Goal: Task Accomplishment & Management: Manage account settings

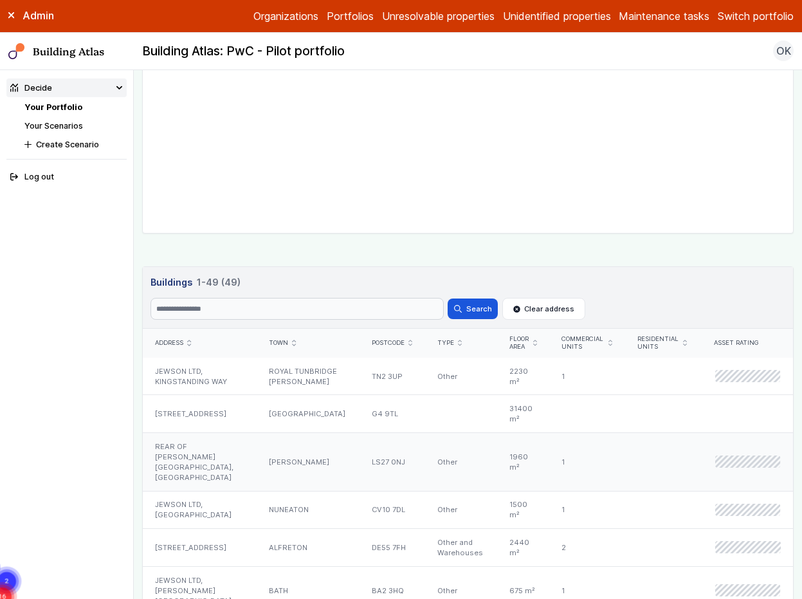
scroll to position [709, 0]
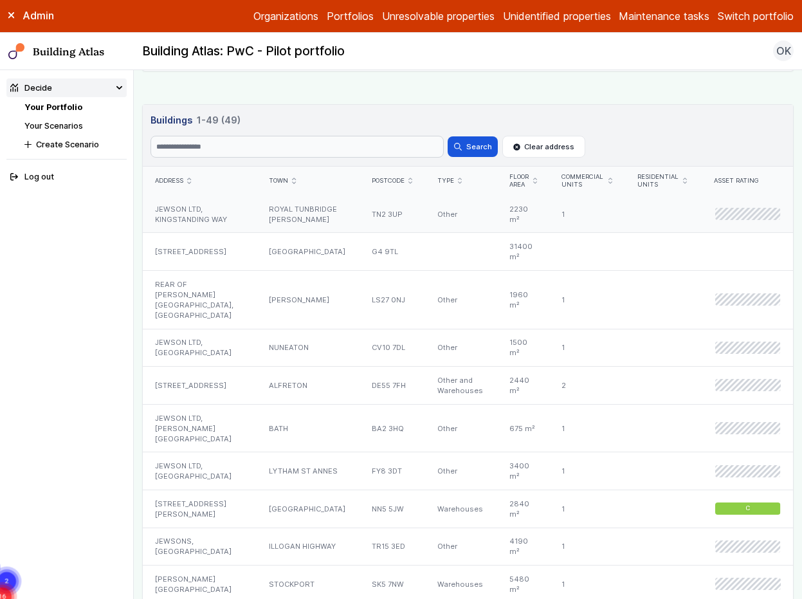
click at [207, 223] on div "JEWSON LTD, KINGSTANDING WAY" at bounding box center [200, 214] width 114 height 37
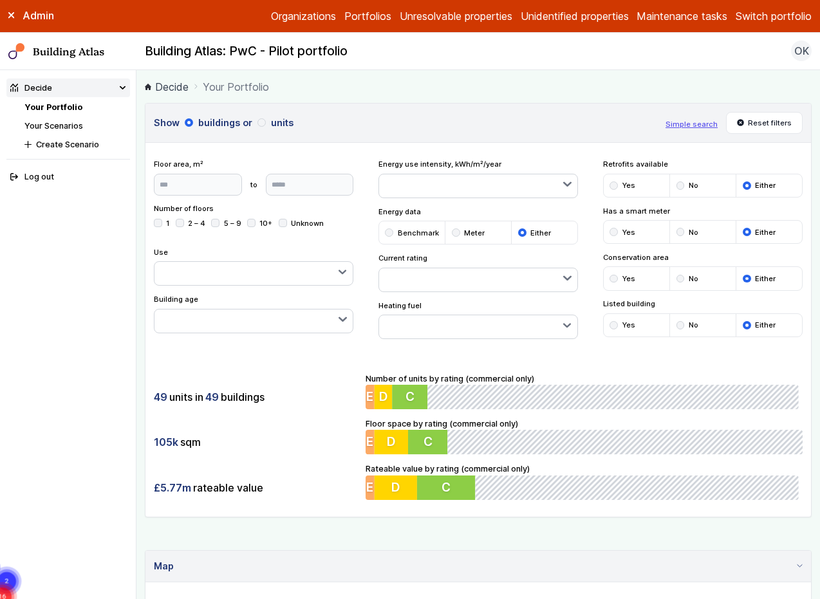
click at [750, 15] on button "Switch portfolio" at bounding box center [773, 15] width 76 height 15
click at [0, 0] on button "IEM360" at bounding box center [0, 0] width 0 height 0
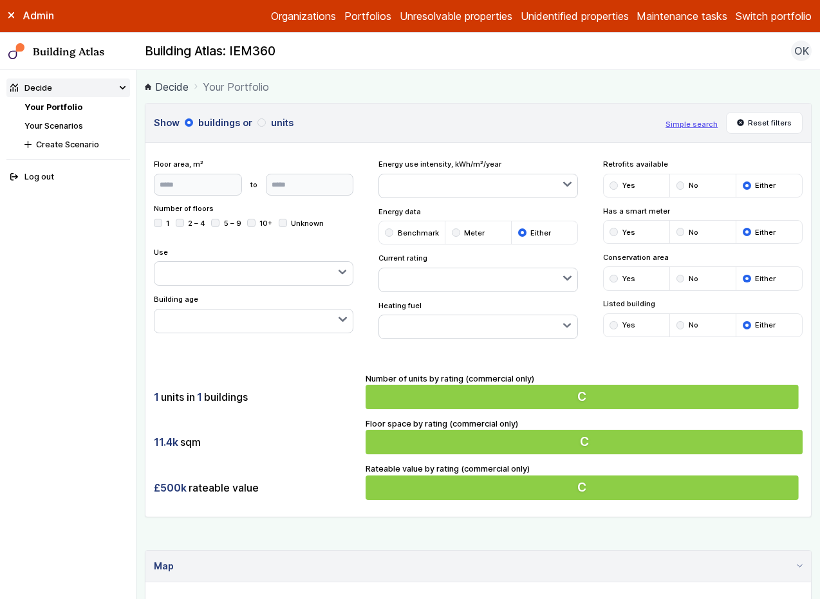
click at [290, 374] on div "1 units in 1 buildings 11.4k sqm £500k rateable value Number of units by rating…" at bounding box center [477, 436] width 665 height 161
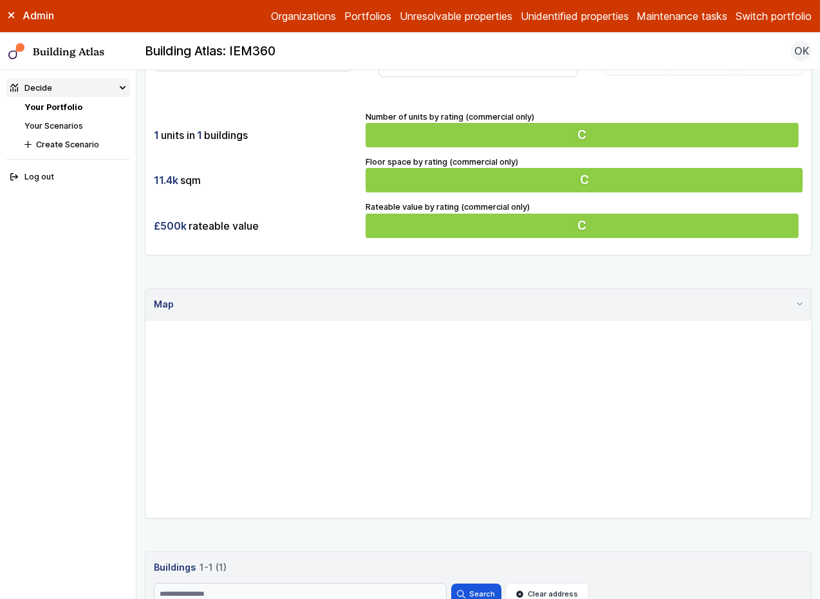
scroll to position [268, 0]
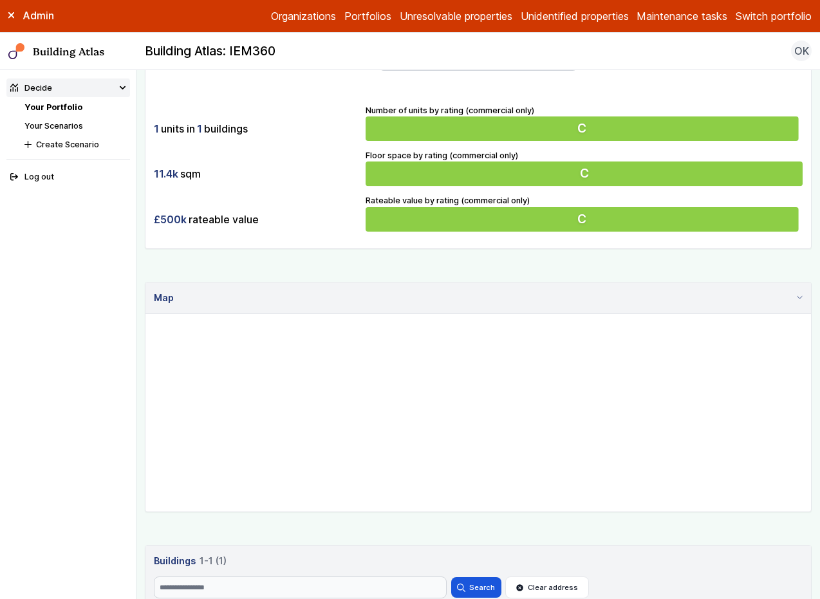
drag, startPoint x: 396, startPoint y: 389, endPoint x: 461, endPoint y: 405, distance: 66.3
click at [145, 314] on gmp-map at bounding box center [145, 314] width 0 height 0
drag, startPoint x: 492, startPoint y: 364, endPoint x: 511, endPoint y: 408, distance: 48.4
click at [145, 314] on gmp-map at bounding box center [145, 314] width 0 height 0
drag, startPoint x: 535, startPoint y: 475, endPoint x: 522, endPoint y: 461, distance: 18.7
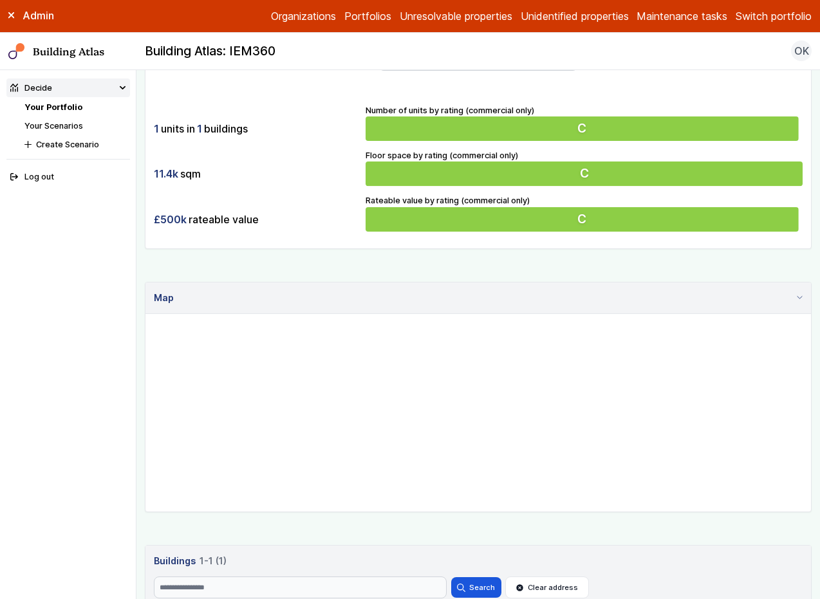
click at [145, 314] on gmp-map at bounding box center [145, 314] width 0 height 0
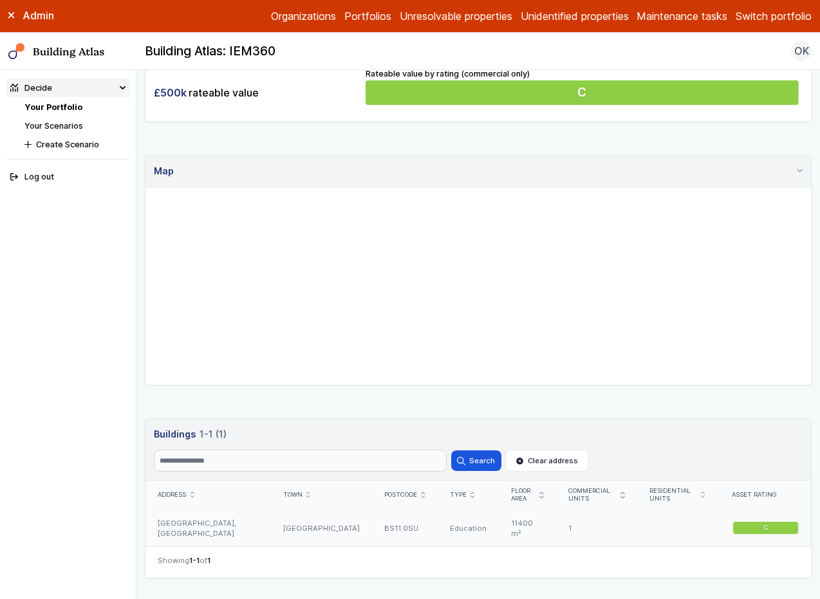
scroll to position [396, 0]
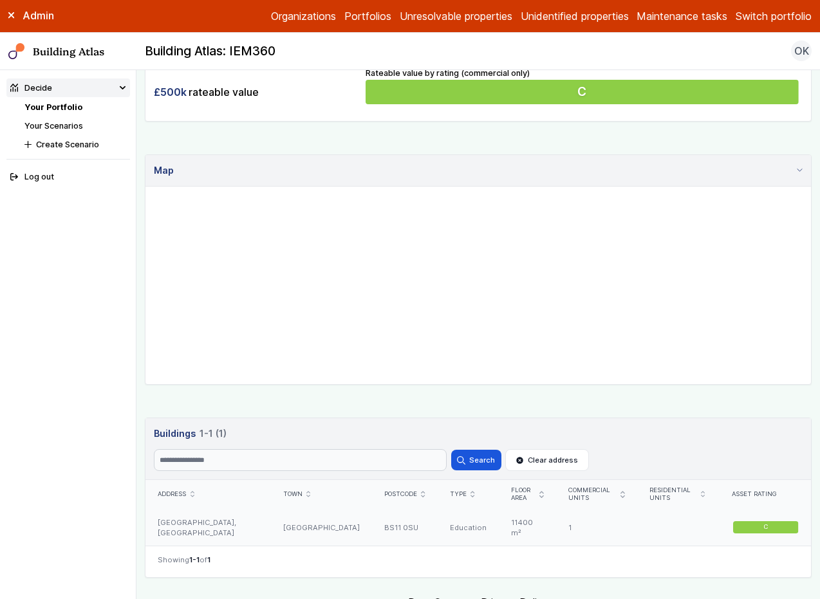
click at [372, 535] on div "BS11 0SU" at bounding box center [405, 527] width 66 height 37
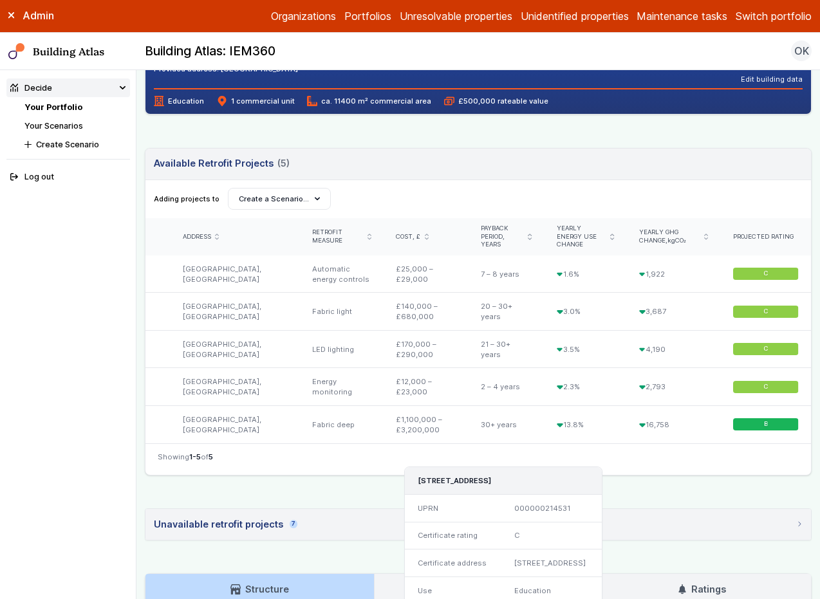
scroll to position [481, 0]
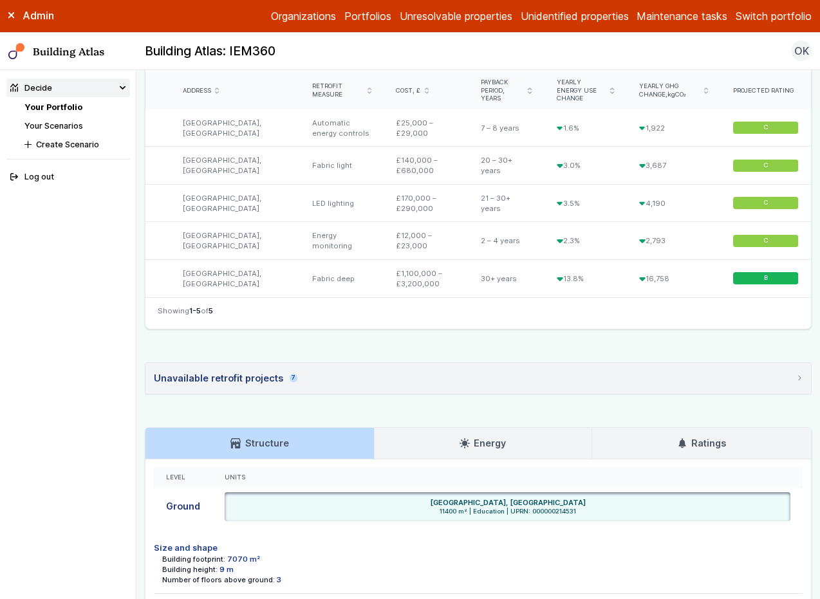
click at [466, 441] on h3 "Energy" at bounding box center [482, 443] width 46 height 14
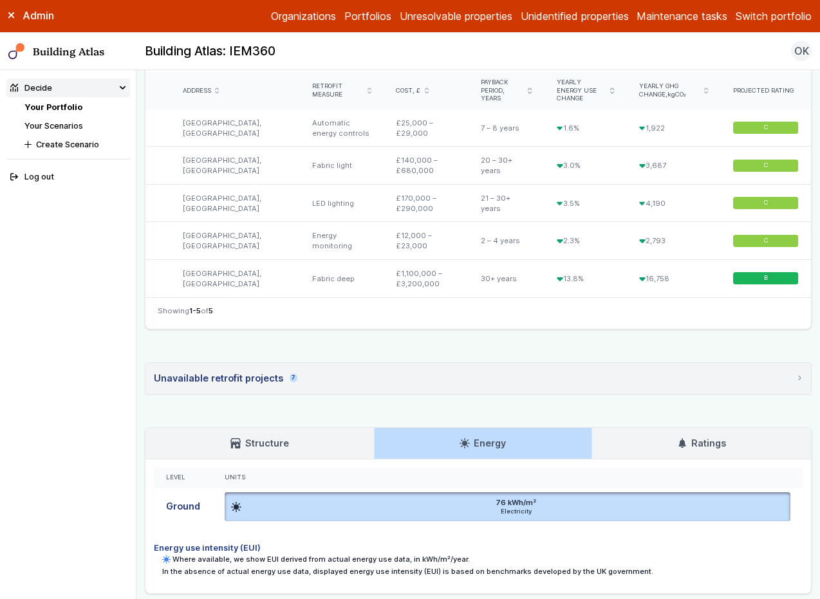
click at [636, 436] on link "Ratings" at bounding box center [701, 443] width 219 height 31
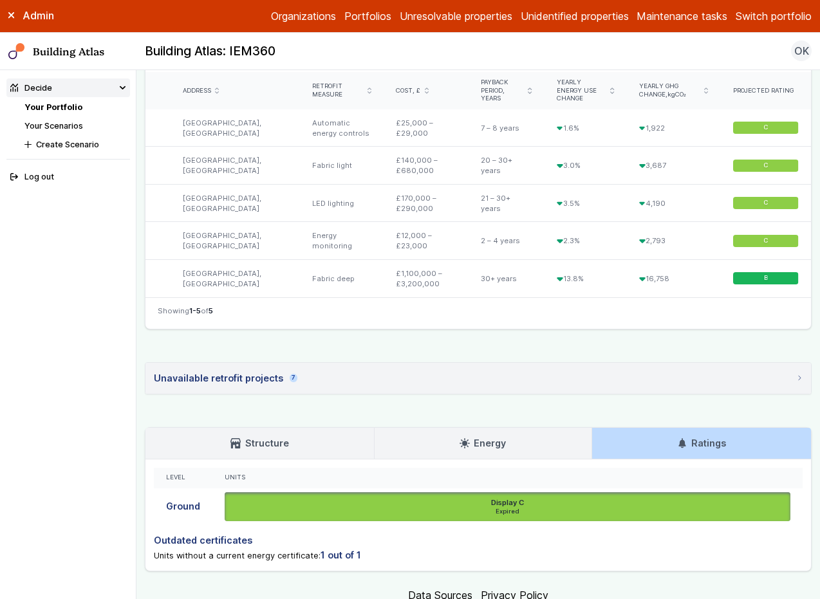
click at [273, 436] on h3 "Structure" at bounding box center [259, 443] width 58 height 14
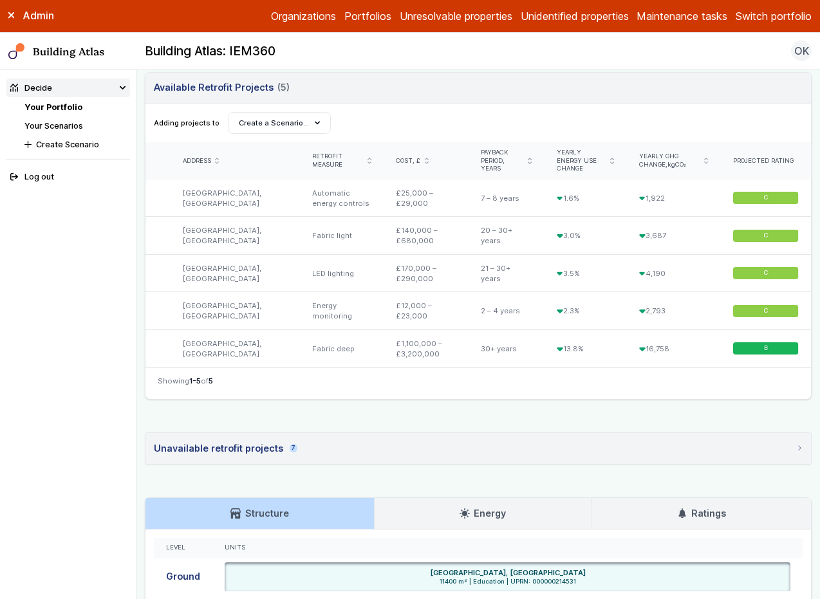
scroll to position [575, 0]
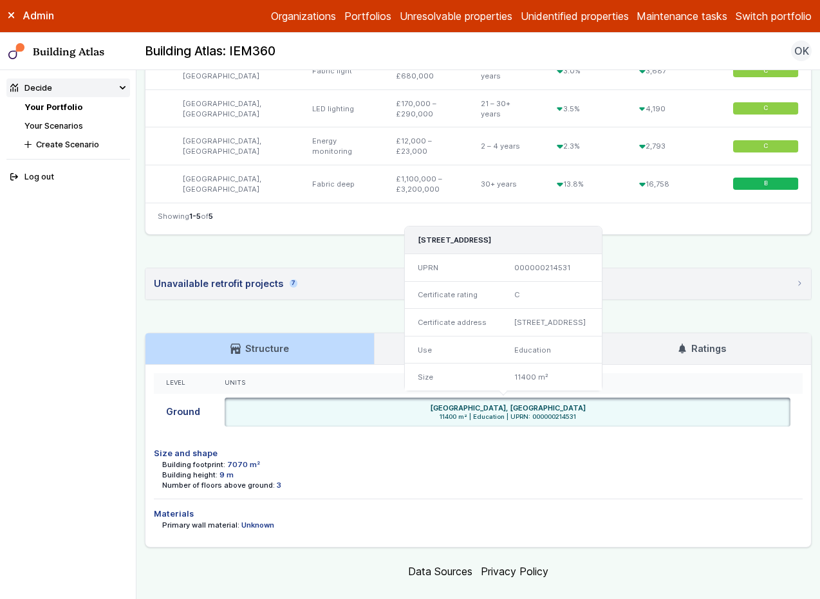
click at [461, 336] on div "Use" at bounding box center [453, 350] width 97 height 28
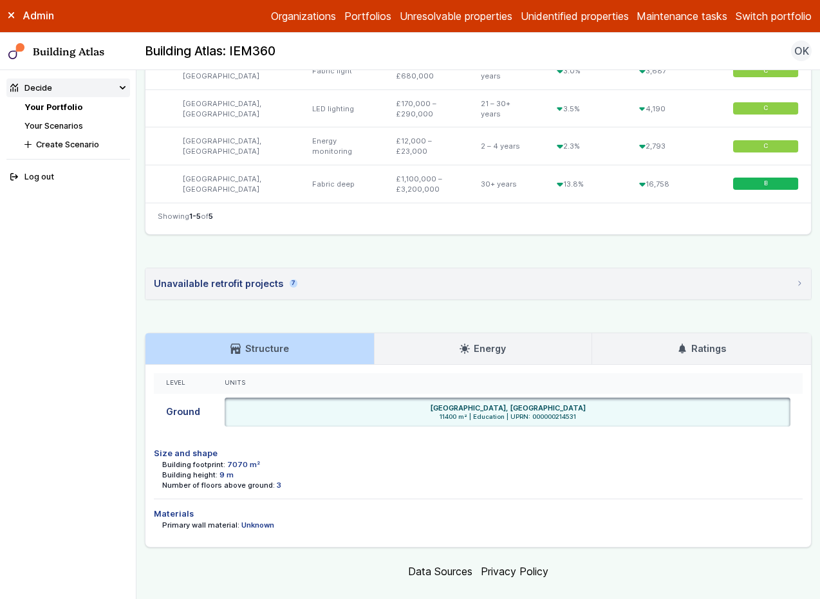
click at [396, 336] on link "Energy" at bounding box center [482, 348] width 217 height 31
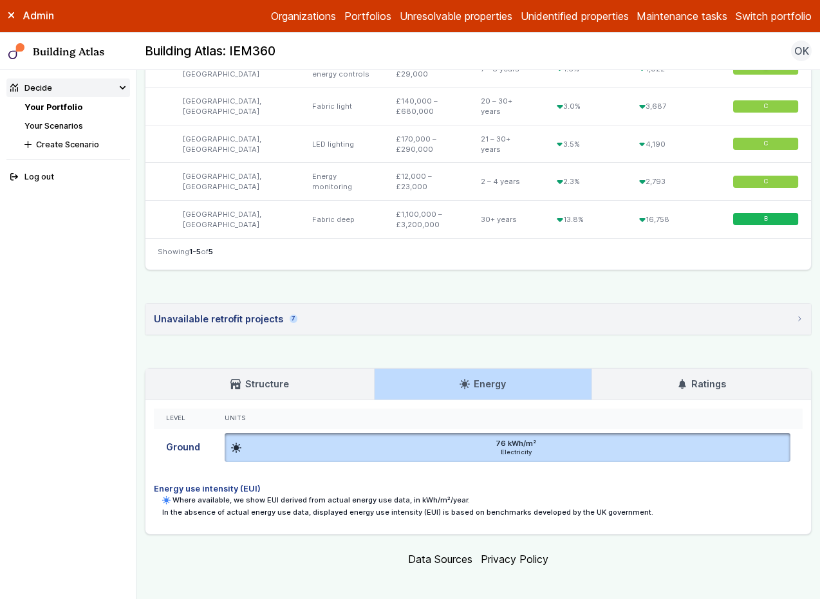
click at [285, 315] on div "Unavailable retrofit projects 7" at bounding box center [225, 319] width 143 height 14
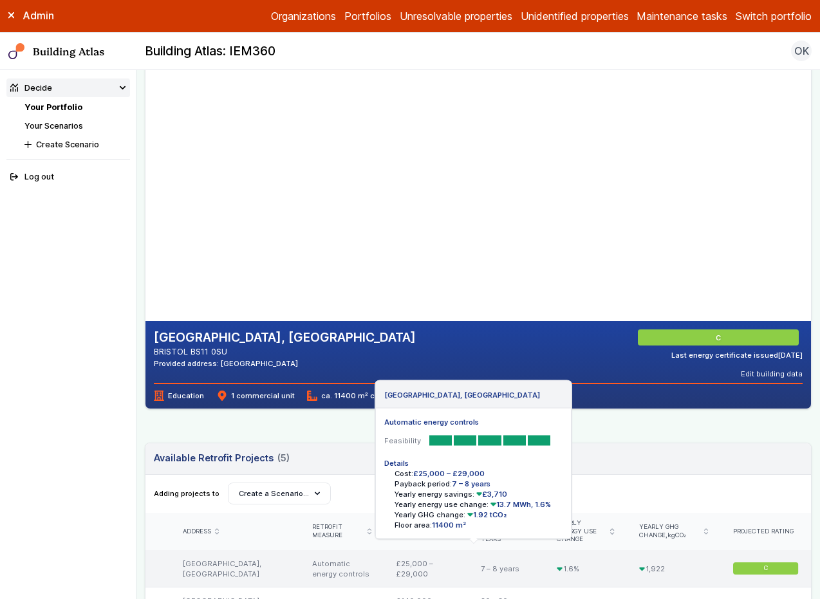
scroll to position [35, 0]
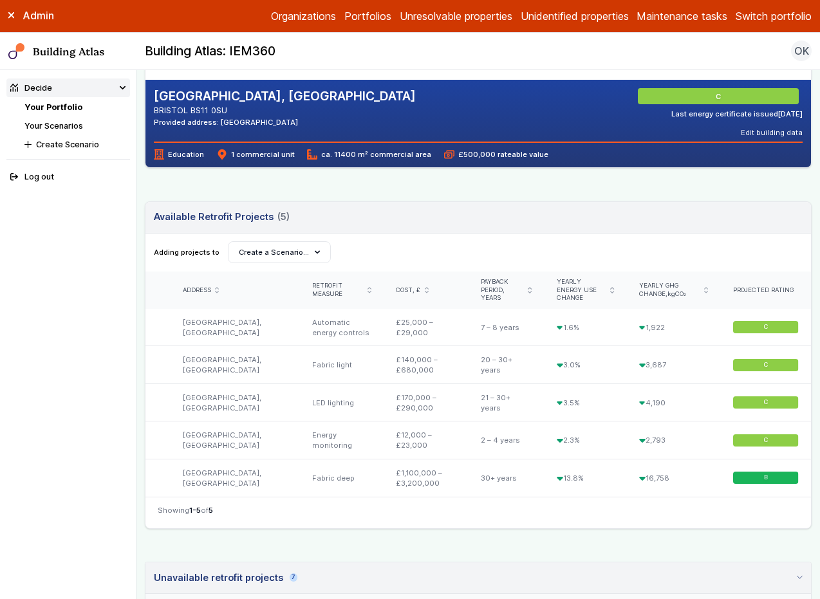
scroll to position [51, 0]
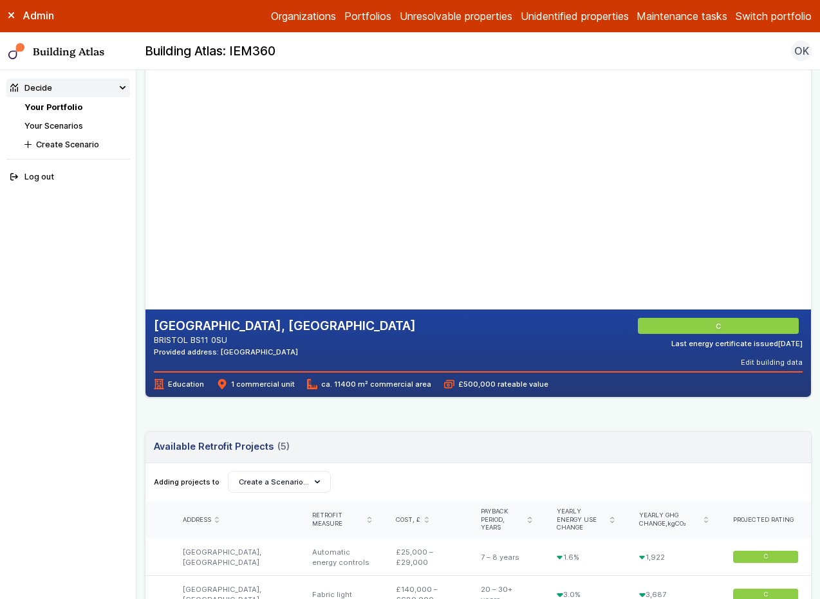
drag, startPoint x: 275, startPoint y: 162, endPoint x: 393, endPoint y: 228, distance: 135.7
click at [145, 228] on gmp-map-3d at bounding box center [145, 180] width 0 height 257
drag, startPoint x: 260, startPoint y: 250, endPoint x: 273, endPoint y: 225, distance: 27.9
click at [145, 225] on gmp-map-3d at bounding box center [145, 180] width 0 height 257
drag, startPoint x: 313, startPoint y: 307, endPoint x: 282, endPoint y: 260, distance: 56.6
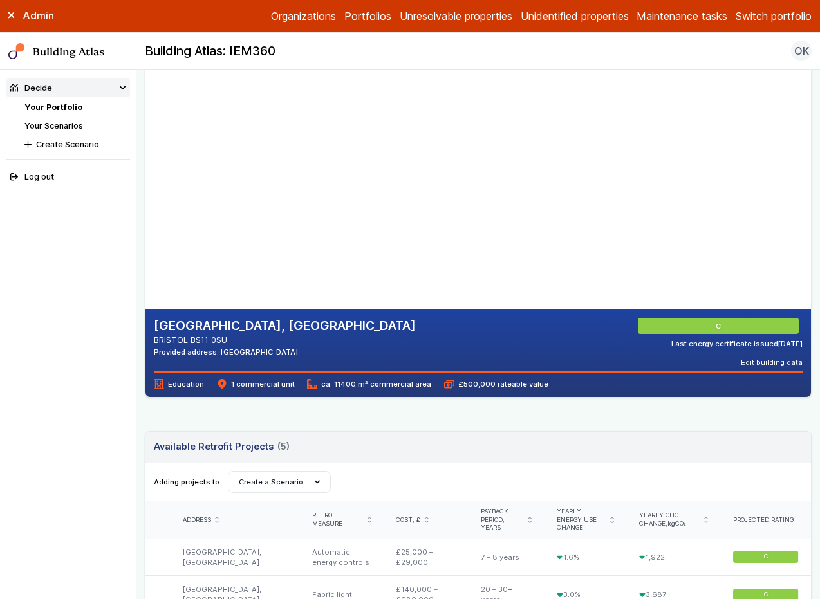
click at [145, 261] on gmp-map-3d at bounding box center [145, 180] width 0 height 257
drag, startPoint x: 400, startPoint y: 181, endPoint x: 288, endPoint y: 239, distance: 126.6
click at [145, 239] on gmp-map-3d at bounding box center [145, 180] width 0 height 257
drag, startPoint x: 398, startPoint y: 213, endPoint x: 324, endPoint y: 273, distance: 95.1
click at [145, 273] on gmp-map-3d at bounding box center [145, 180] width 0 height 257
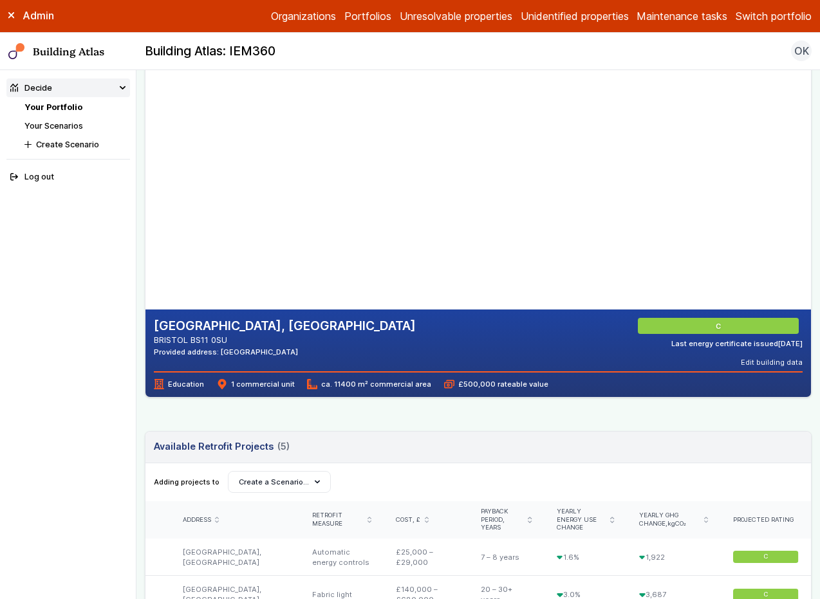
drag, startPoint x: 406, startPoint y: 156, endPoint x: 318, endPoint y: 230, distance: 115.5
click at [145, 230] on gmp-map-3d at bounding box center [145, 180] width 0 height 257
drag, startPoint x: 322, startPoint y: 277, endPoint x: 282, endPoint y: 217, distance: 71.7
click at [145, 217] on gmp-map-3d at bounding box center [145, 180] width 0 height 257
drag, startPoint x: 279, startPoint y: 253, endPoint x: 307, endPoint y: 245, distance: 28.7
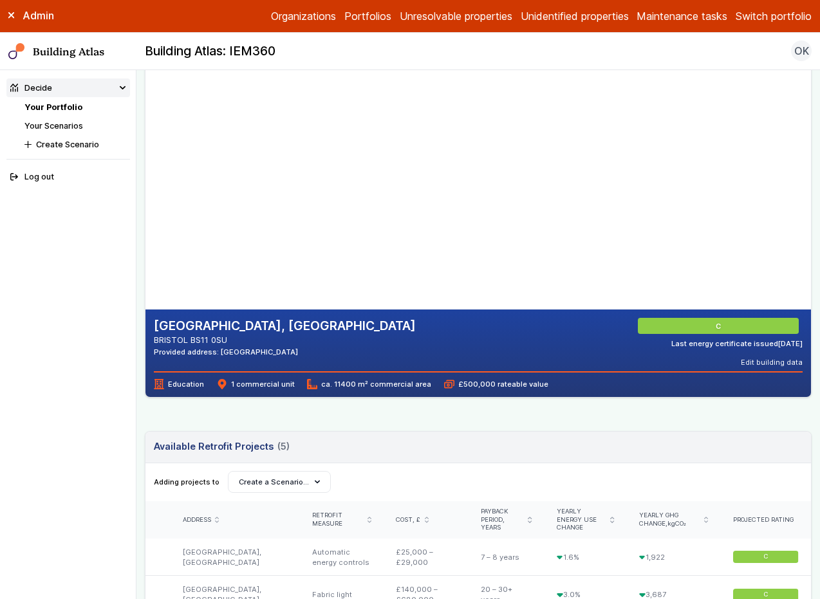
click at [145, 245] on gmp-map-3d at bounding box center [145, 180] width 0 height 257
drag, startPoint x: 192, startPoint y: 243, endPoint x: 333, endPoint y: 244, distance: 140.9
click at [145, 244] on gmp-map-3d at bounding box center [145, 180] width 0 height 257
drag, startPoint x: 334, startPoint y: 149, endPoint x: 295, endPoint y: 248, distance: 106.3
click at [145, 248] on gmp-map-3d at bounding box center [145, 180] width 0 height 257
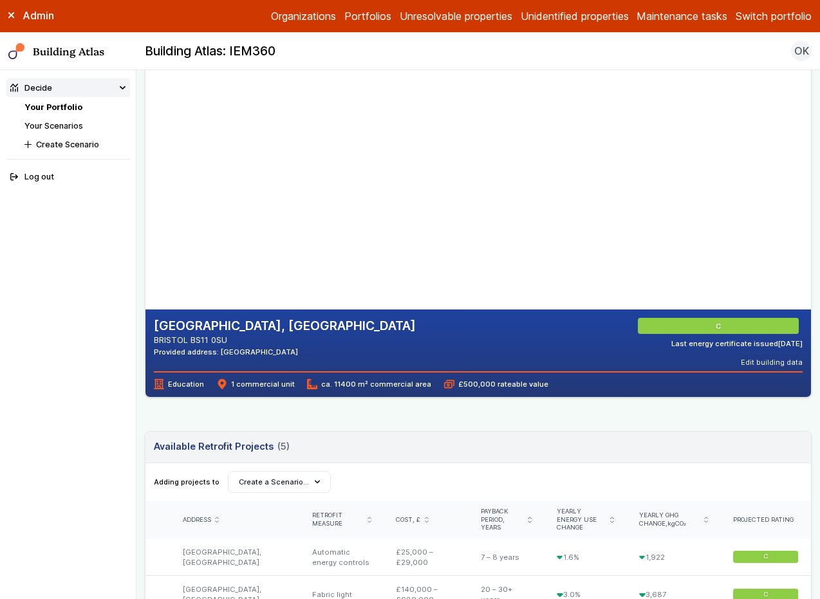
drag, startPoint x: 380, startPoint y: 266, endPoint x: 352, endPoint y: 116, distance: 152.4
click at [145, 118] on gmp-map-3d at bounding box center [145, 180] width 0 height 257
drag, startPoint x: 367, startPoint y: 198, endPoint x: 368, endPoint y: 281, distance: 83.0
click at [145, 281] on gmp-map-3d at bounding box center [145, 180] width 0 height 257
drag, startPoint x: 275, startPoint y: 201, endPoint x: 328, endPoint y: 246, distance: 69.4
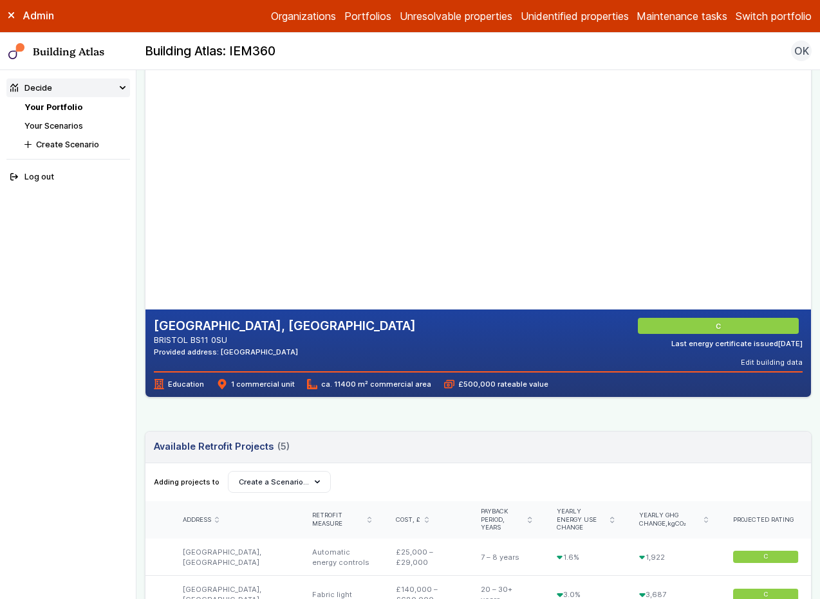
click at [145, 246] on gmp-map-3d at bounding box center [145, 180] width 0 height 257
drag, startPoint x: 290, startPoint y: 102, endPoint x: 288, endPoint y: 246, distance: 144.8
click at [145, 246] on gmp-map-3d at bounding box center [145, 180] width 0 height 257
drag, startPoint x: 295, startPoint y: 287, endPoint x: 265, endPoint y: 240, distance: 55.5
click at [145, 240] on gmp-map-3d at bounding box center [145, 180] width 0 height 257
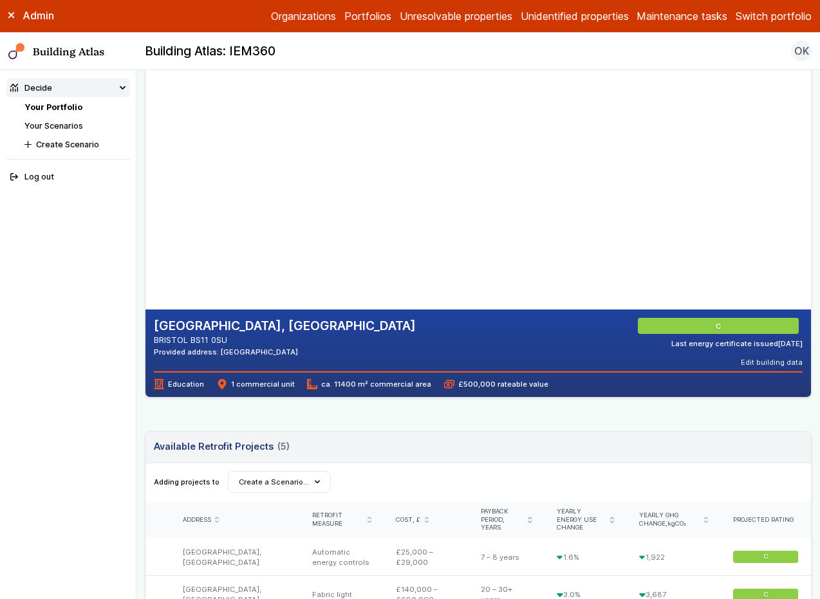
drag, startPoint x: 244, startPoint y: 300, endPoint x: 282, endPoint y: 148, distance: 157.3
click at [145, 148] on gmp-map-3d at bounding box center [145, 180] width 0 height 257
drag, startPoint x: 259, startPoint y: 230, endPoint x: 340, endPoint y: 240, distance: 81.7
click at [145, 240] on gmp-map-3d at bounding box center [145, 180] width 0 height 257
drag, startPoint x: 234, startPoint y: 247, endPoint x: 304, endPoint y: 242, distance: 70.3
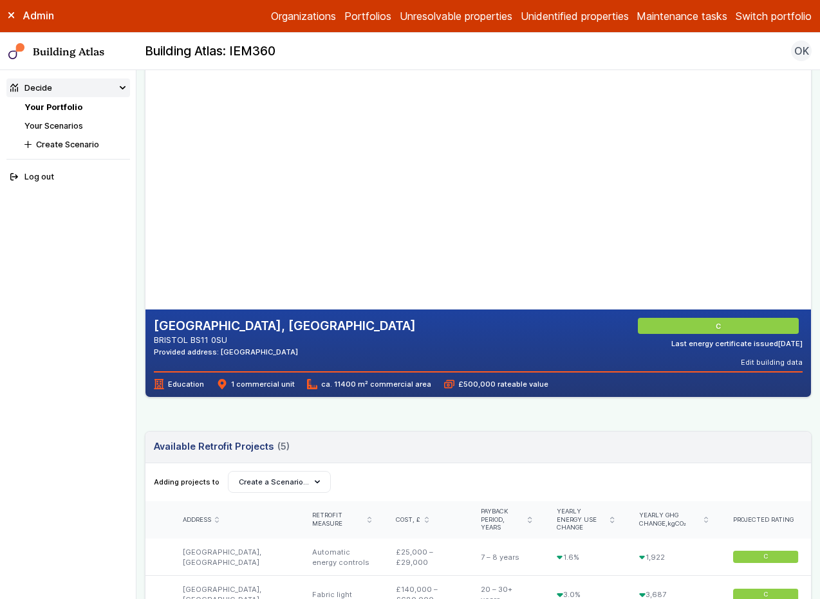
click at [145, 242] on gmp-map-3d at bounding box center [145, 180] width 0 height 257
drag, startPoint x: 207, startPoint y: 176, endPoint x: 221, endPoint y: 180, distance: 14.2
click at [145, 180] on gmp-map-3d at bounding box center [145, 180] width 0 height 257
drag, startPoint x: 349, startPoint y: 270, endPoint x: 306, endPoint y: 176, distance: 103.4
click at [145, 176] on gmp-map-3d at bounding box center [145, 180] width 0 height 257
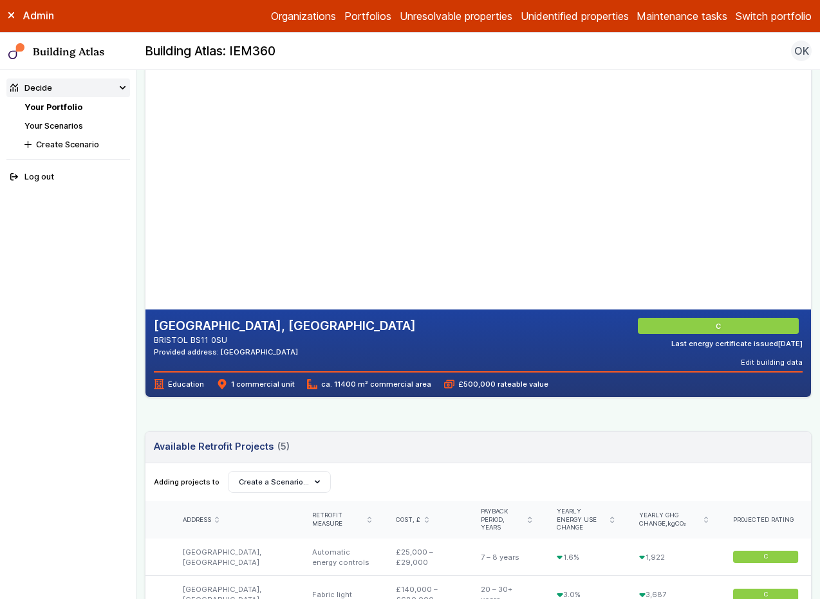
drag, startPoint x: 266, startPoint y: 267, endPoint x: 246, endPoint y: 259, distance: 22.2
click at [145, 287] on gmp-map-3d at bounding box center [145, 180] width 0 height 257
drag, startPoint x: 347, startPoint y: 151, endPoint x: 344, endPoint y: 173, distance: 22.7
click at [145, 173] on gmp-map-3d at bounding box center [145, 180] width 0 height 257
drag, startPoint x: 281, startPoint y: 283, endPoint x: 280, endPoint y: 172, distance: 110.7
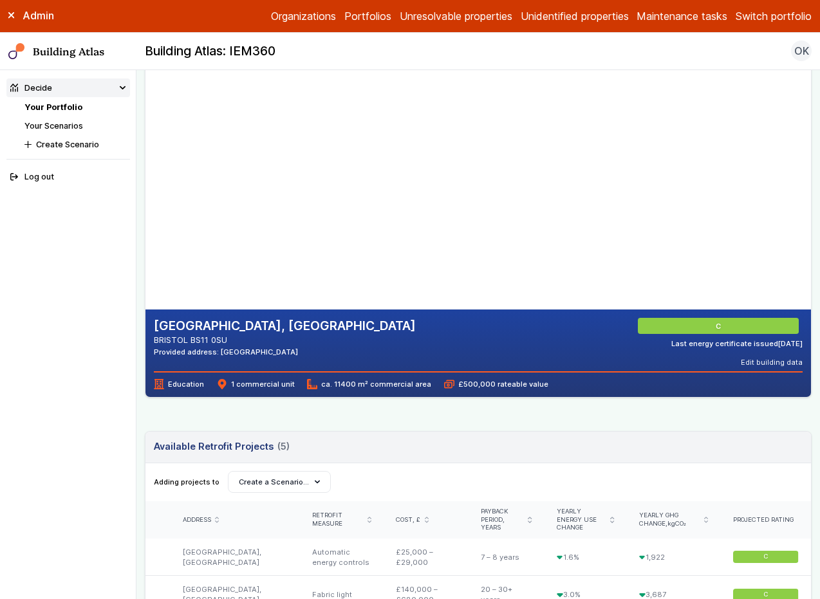
click at [145, 172] on gmp-map-3d at bounding box center [145, 180] width 0 height 257
drag, startPoint x: 315, startPoint y: 122, endPoint x: 269, endPoint y: 238, distance: 125.3
click at [145, 238] on gmp-map-3d at bounding box center [145, 180] width 0 height 257
drag, startPoint x: 252, startPoint y: 194, endPoint x: 385, endPoint y: 235, distance: 140.0
click at [145, 235] on gmp-map-3d at bounding box center [145, 180] width 0 height 257
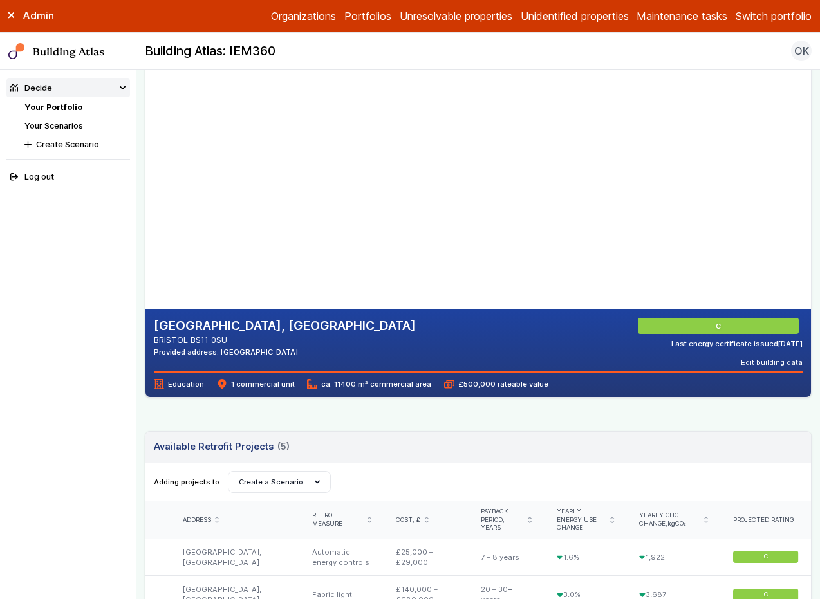
drag, startPoint x: 236, startPoint y: 151, endPoint x: 304, endPoint y: 219, distance: 96.4
click at [145, 219] on gmp-map-3d at bounding box center [145, 180] width 0 height 257
drag, startPoint x: 385, startPoint y: 217, endPoint x: 336, endPoint y: 230, distance: 50.4
click at [145, 230] on gmp-map-3d at bounding box center [145, 180] width 0 height 257
drag, startPoint x: 318, startPoint y: 232, endPoint x: 347, endPoint y: 122, distance: 113.8
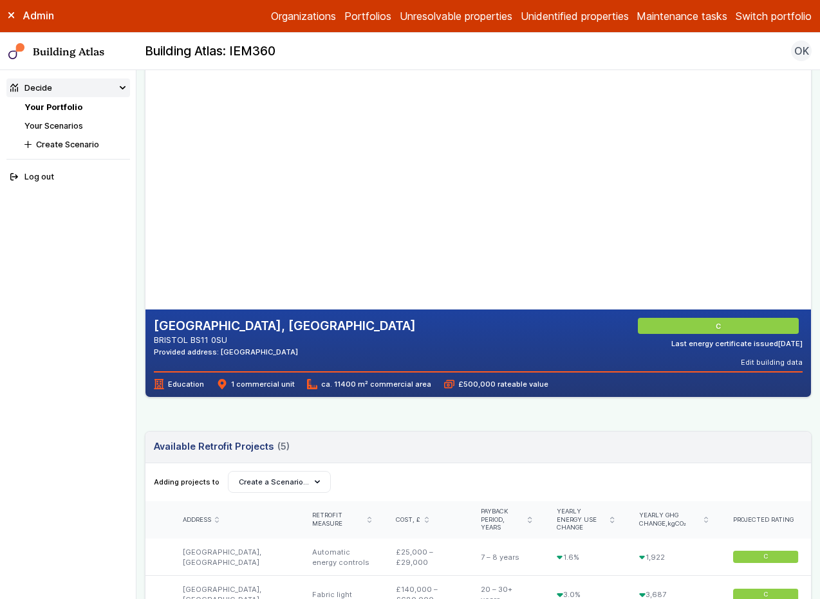
click at [145, 122] on gmp-map-3d at bounding box center [145, 180] width 0 height 257
drag, startPoint x: 314, startPoint y: 218, endPoint x: 356, endPoint y: 143, distance: 86.1
click at [145, 143] on gmp-map-3d at bounding box center [145, 180] width 0 height 257
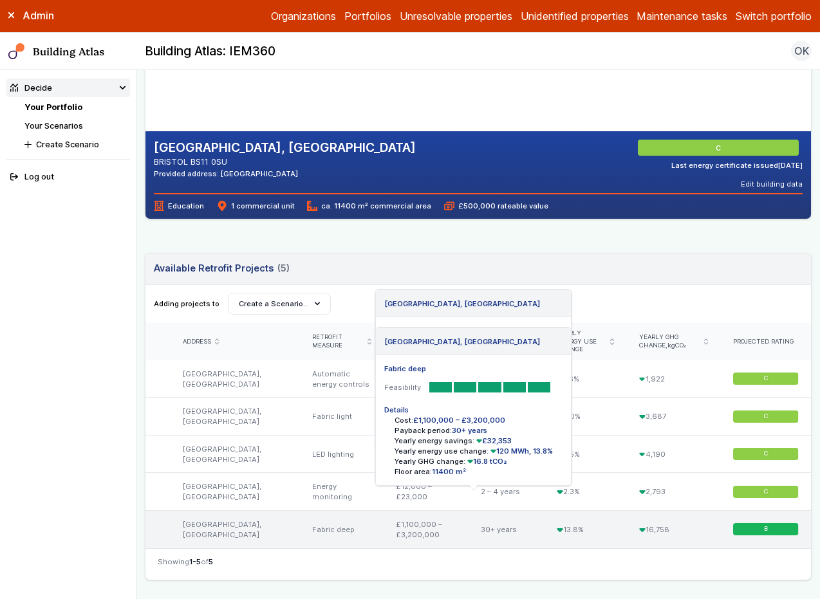
scroll to position [239, 0]
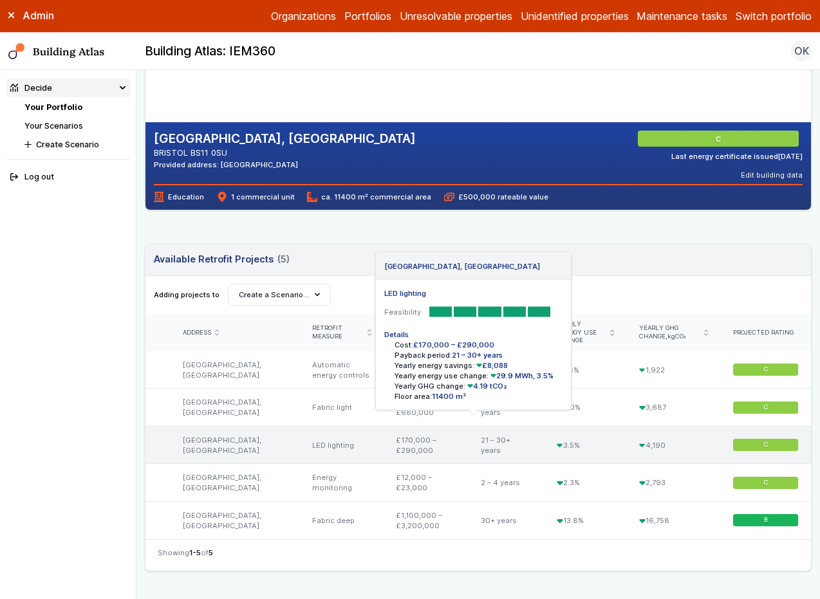
click at [600, 441] on div "3.5%" at bounding box center [585, 445] width 82 height 38
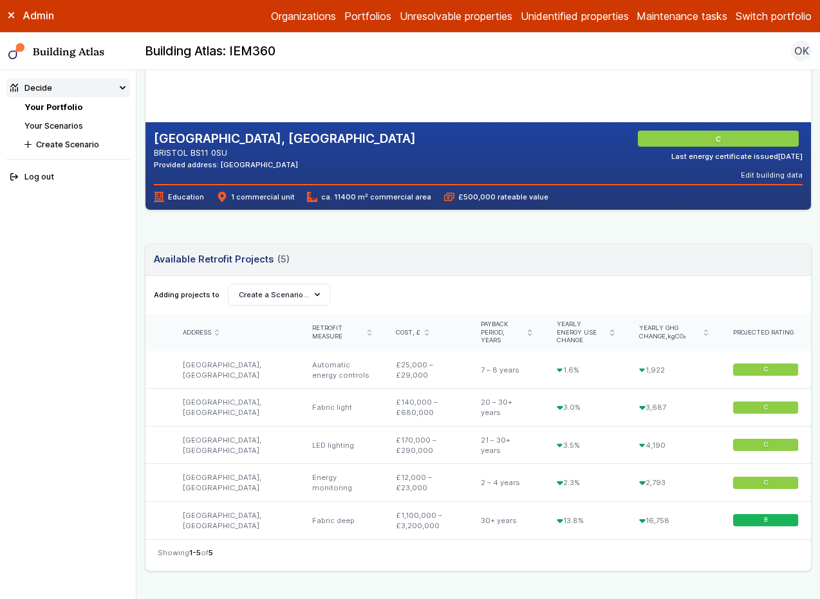
click at [706, 553] on nav "Showing 1-5 of 5" at bounding box center [477, 555] width 665 height 32
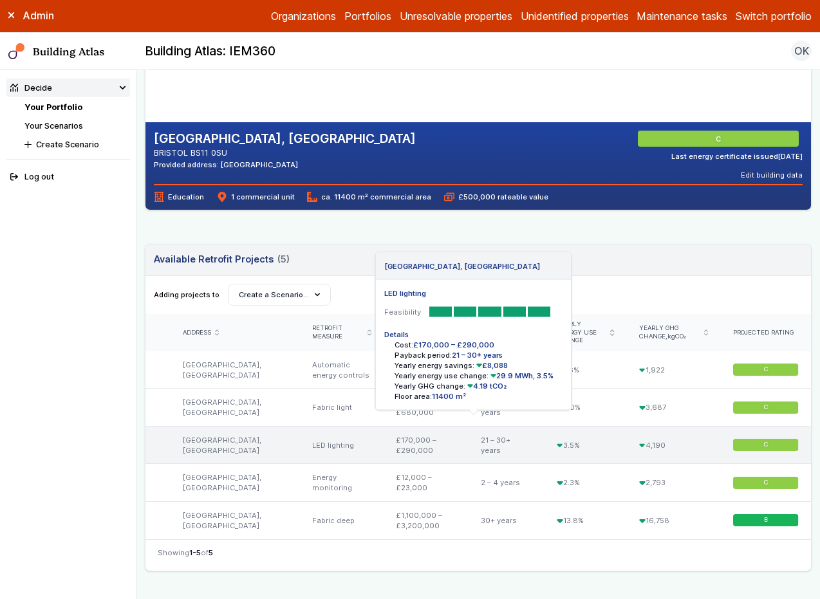
click at [591, 439] on div "3.5%" at bounding box center [585, 445] width 82 height 38
click at [557, 443] on icon at bounding box center [560, 446] width 6 height 6
click at [557, 444] on icon at bounding box center [560, 446] width 6 height 4
click at [612, 436] on div "3.5%" at bounding box center [585, 445] width 82 height 38
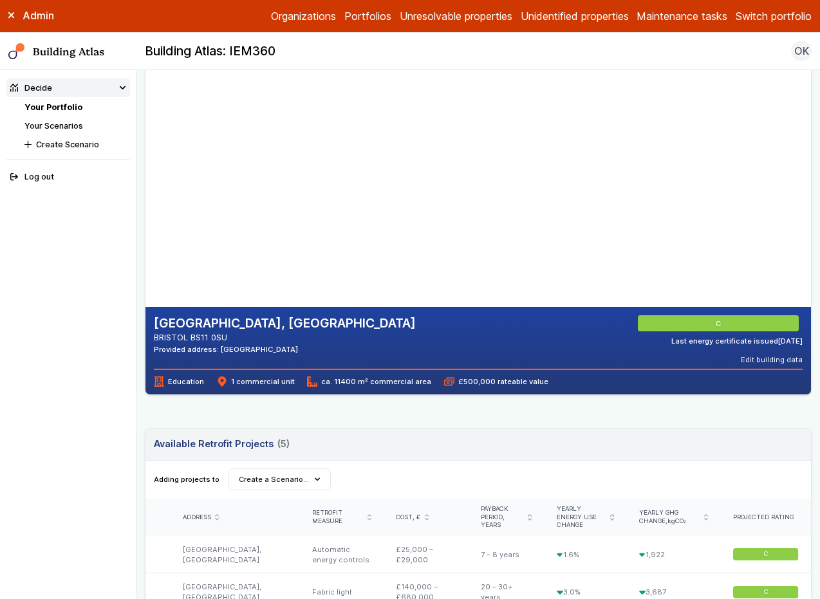
scroll to position [52, 0]
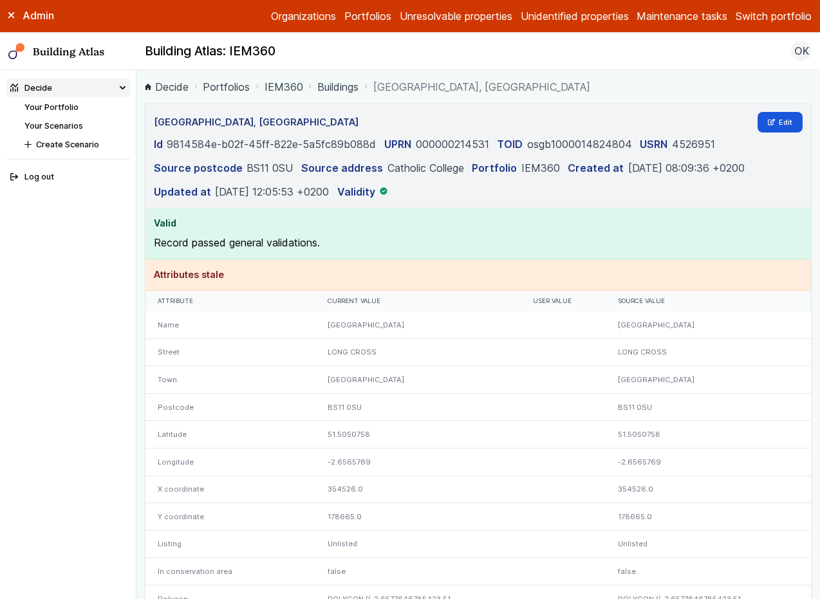
click at [615, 184] on dl "Id 9814584e-b02f-45ff-822e-5a5fc89b088d UPRN 000000214531 TOID osgb100001482480…" at bounding box center [478, 167] width 649 height 63
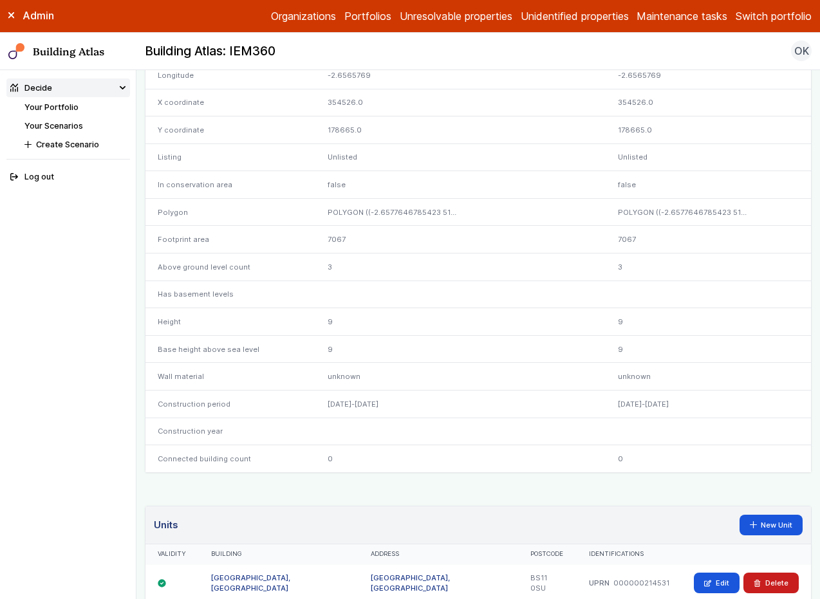
scroll to position [591, 0]
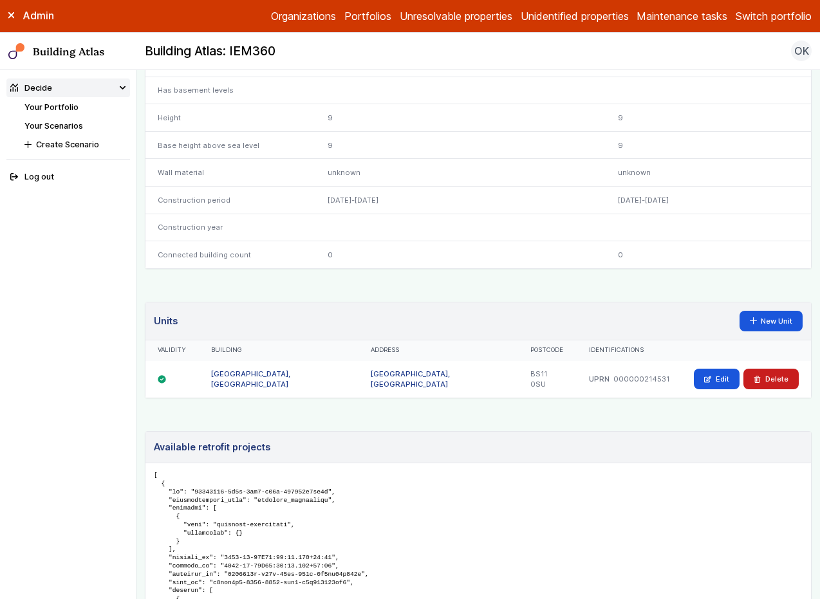
click at [620, 317] on header "Units New Unit" at bounding box center [477, 321] width 665 height 38
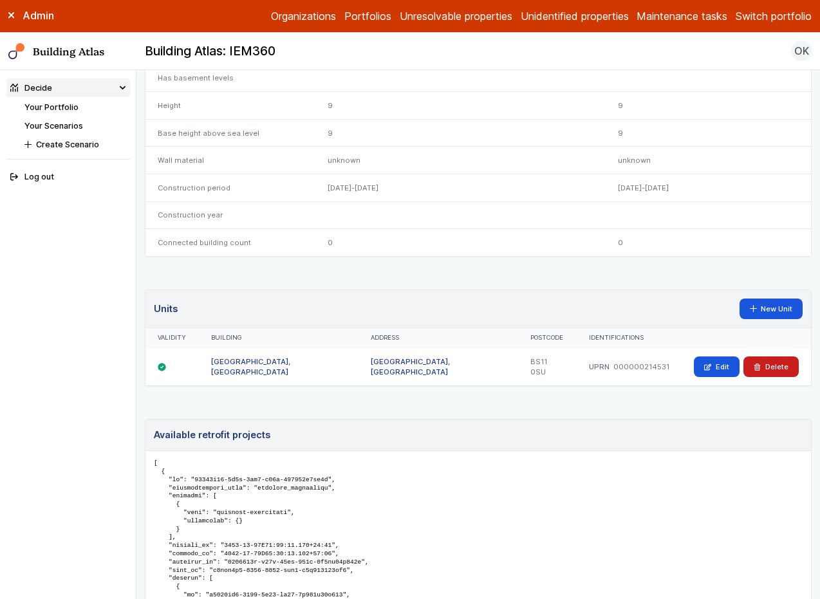
scroll to position [605, 0]
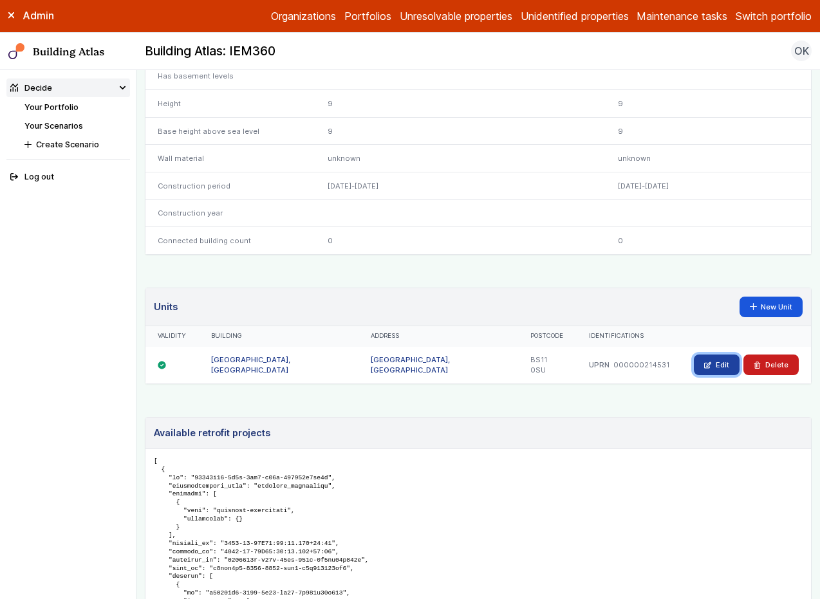
click at [705, 365] on icon at bounding box center [708, 365] width 6 height 6
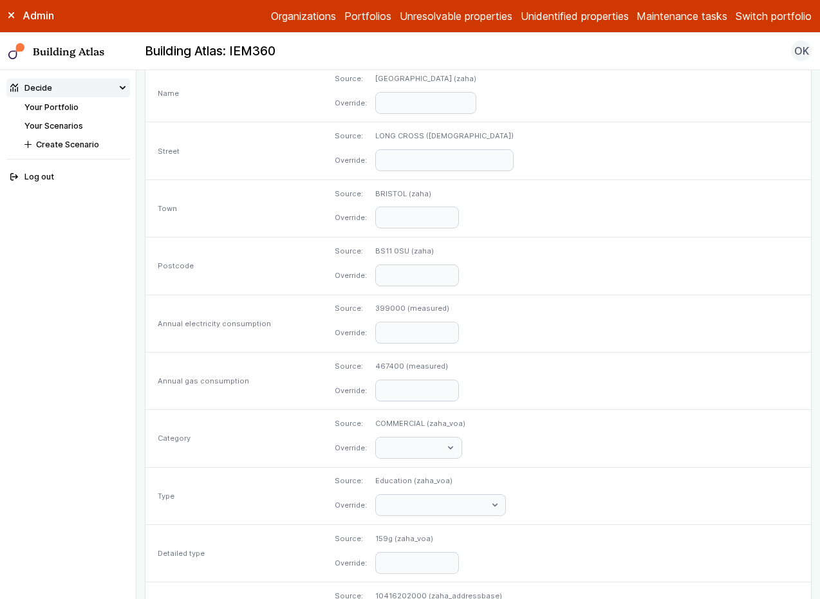
scroll to position [245, 0]
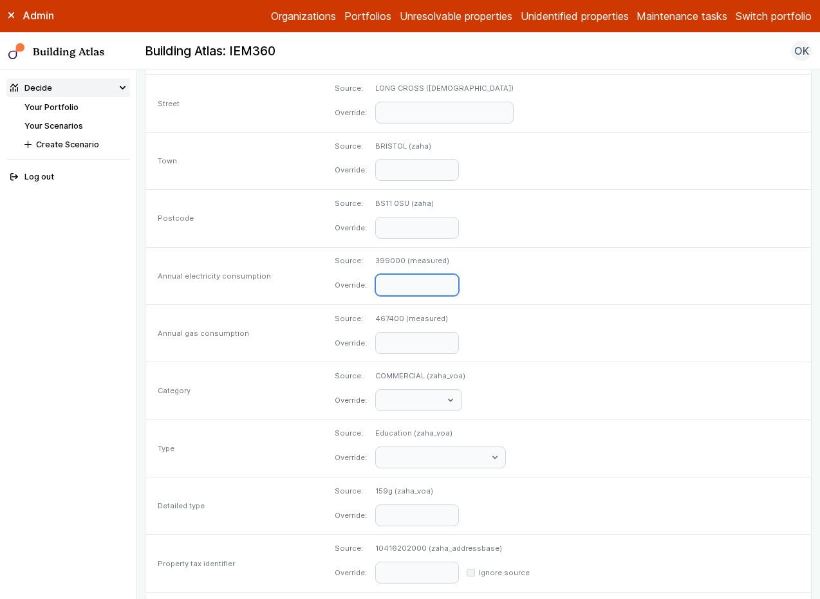
click at [422, 282] on input "number" at bounding box center [417, 285] width 84 height 22
click at [414, 348] on input "number" at bounding box center [417, 343] width 84 height 22
click at [412, 282] on input "number" at bounding box center [417, 285] width 84 height 22
click at [418, 346] on input "number" at bounding box center [417, 343] width 84 height 22
drag, startPoint x: 412, startPoint y: 318, endPoint x: 373, endPoint y: 315, distance: 40.0
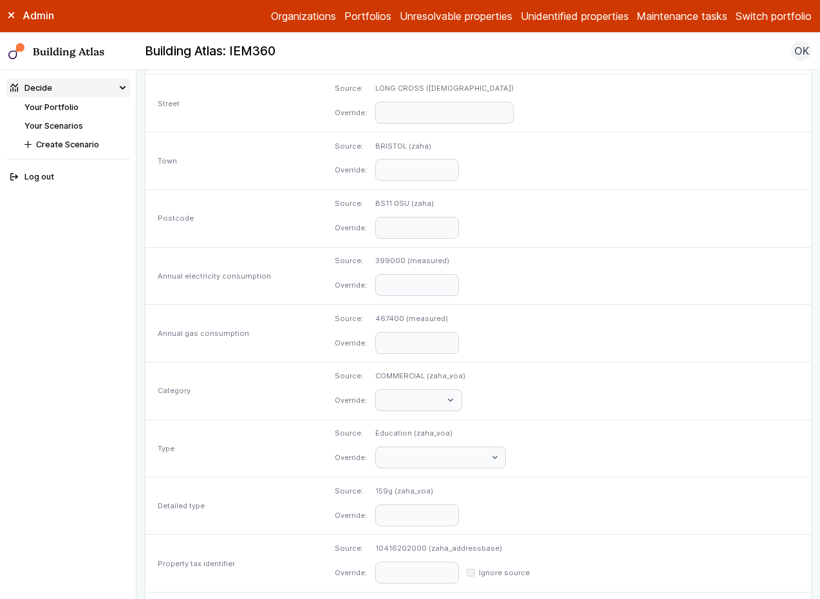
click at [375, 315] on dd "467400 (measured)" at bounding box center [417, 318] width 84 height 10
click at [383, 321] on dd "467400 (measured)" at bounding box center [417, 318] width 84 height 10
click at [432, 320] on dd "467400 (measured)" at bounding box center [417, 318] width 84 height 10
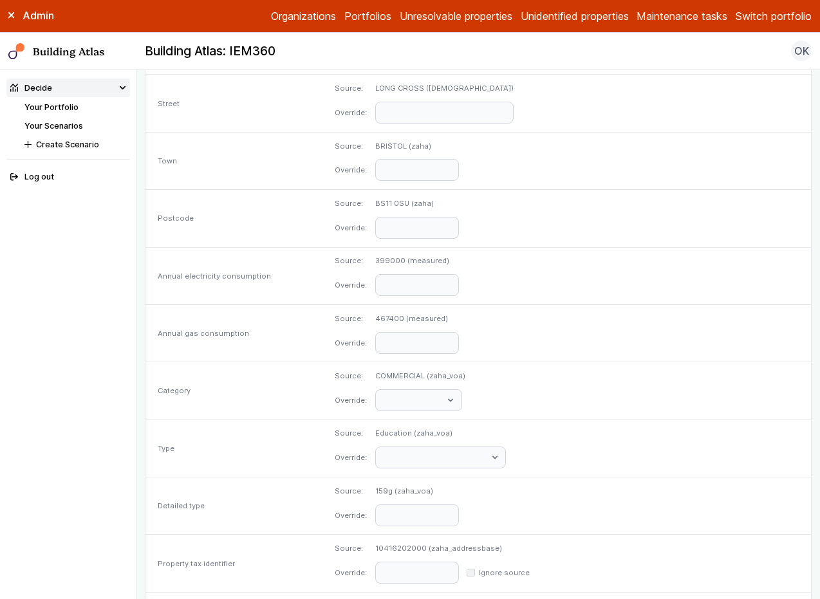
click at [432, 320] on dd "467400 (measured)" at bounding box center [417, 318] width 84 height 10
click at [456, 320] on dd "467400 (measured)" at bounding box center [417, 318] width 84 height 10
drag, startPoint x: 457, startPoint y: 320, endPoint x: 367, endPoint y: 315, distance: 90.2
click at [367, 315] on dl "Source: 467400 (measured) Override:" at bounding box center [567, 333] width 464 height 41
click at [430, 325] on dl "Source: 467400 (measured) Override:" at bounding box center [567, 333] width 464 height 41
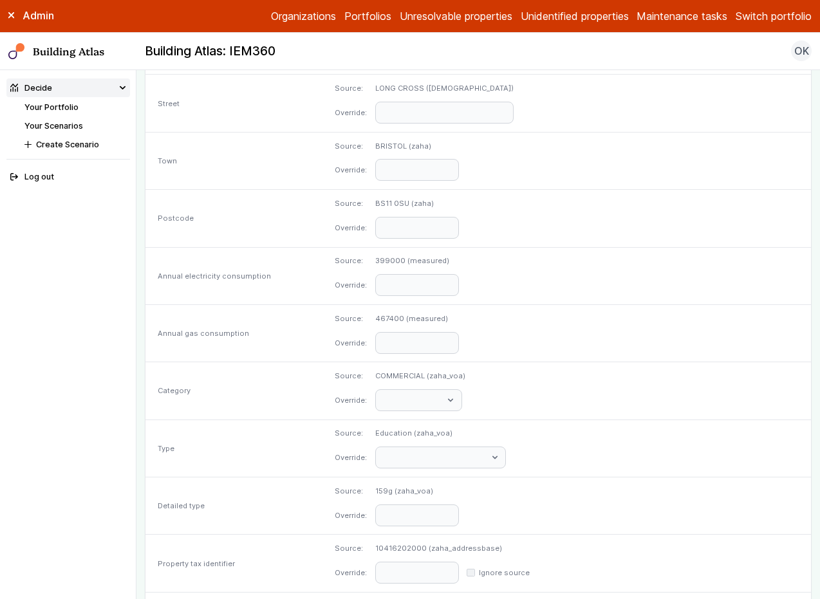
click at [347, 325] on dl "Source: 467400 (measured) Override:" at bounding box center [567, 333] width 464 height 41
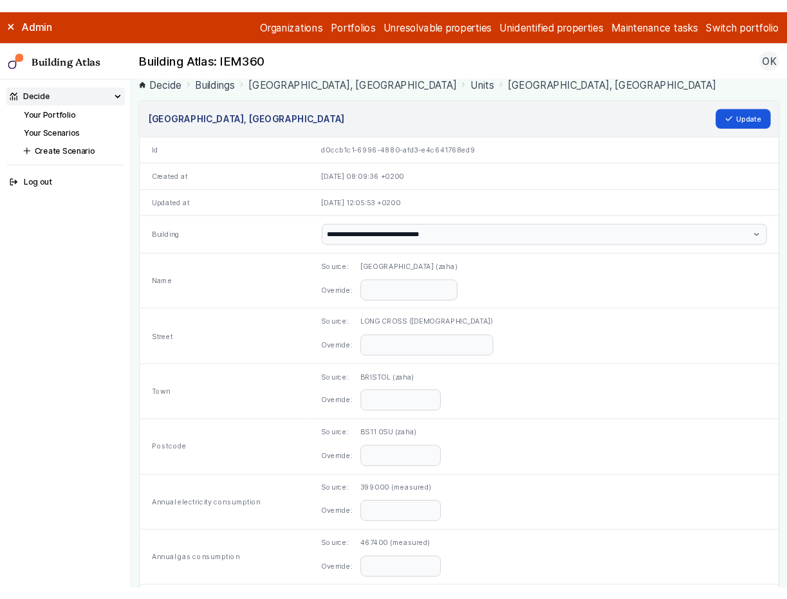
scroll to position [1, 0]
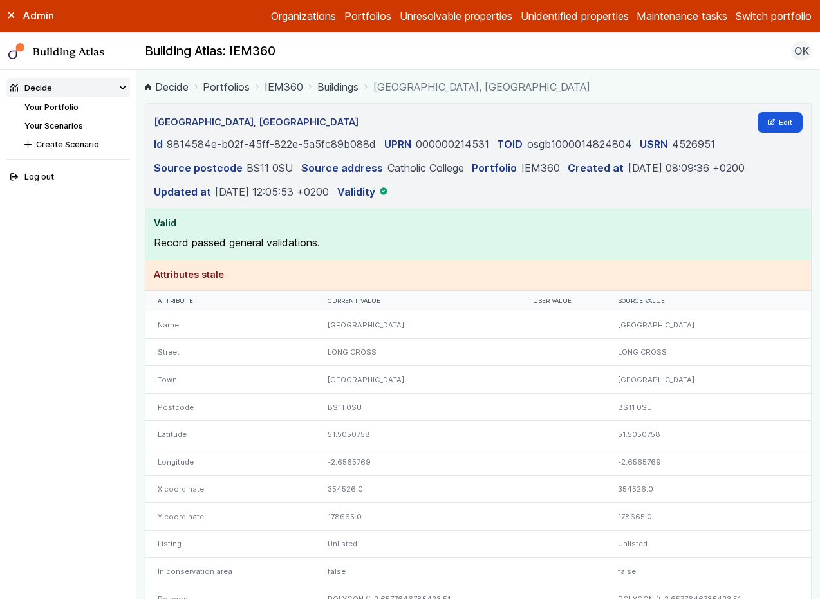
click at [674, 107] on header "[GEOGRAPHIC_DATA], [GEOGRAPHIC_DATA] Edit Id 9814584e-b02f-45ff-822e-5a5fc89b08…" at bounding box center [477, 156] width 665 height 105
